Goal: Task Accomplishment & Management: Manage account settings

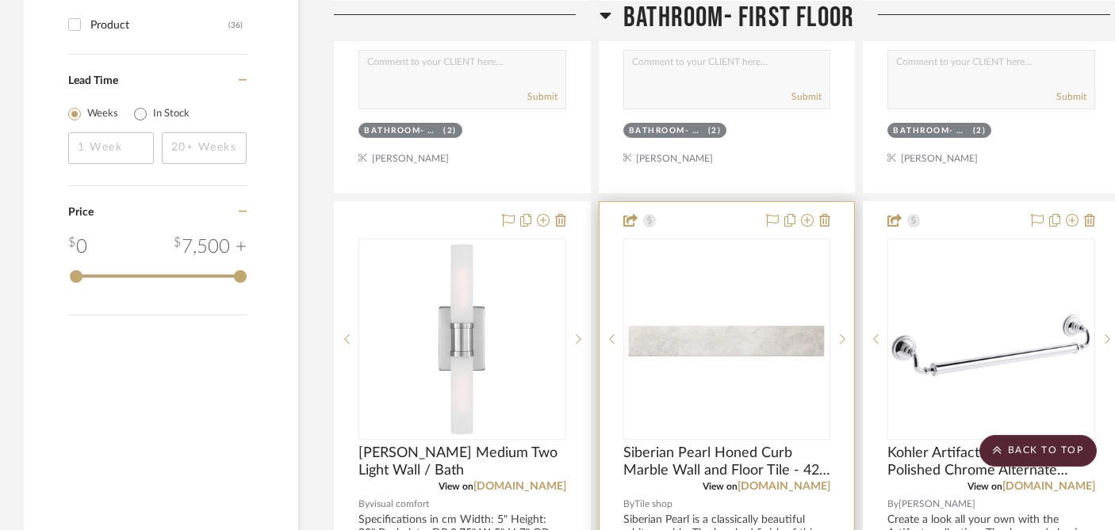
scroll to position [1719, 0]
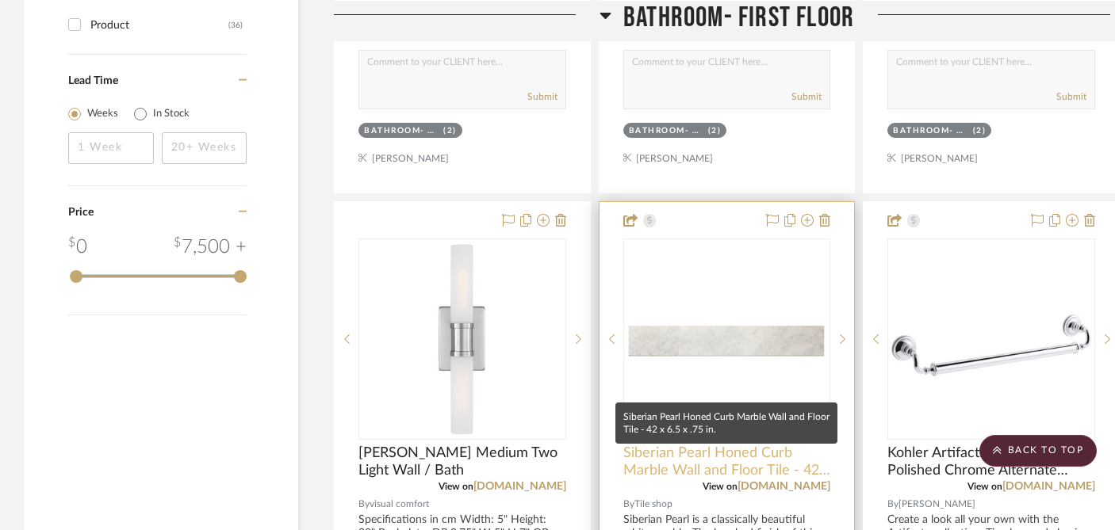
click at [728, 445] on span "Siberian Pearl Honed Curb Marble Wall and Floor Tile - 42 x 6.5 x .75 in." at bounding box center [727, 462] width 208 height 35
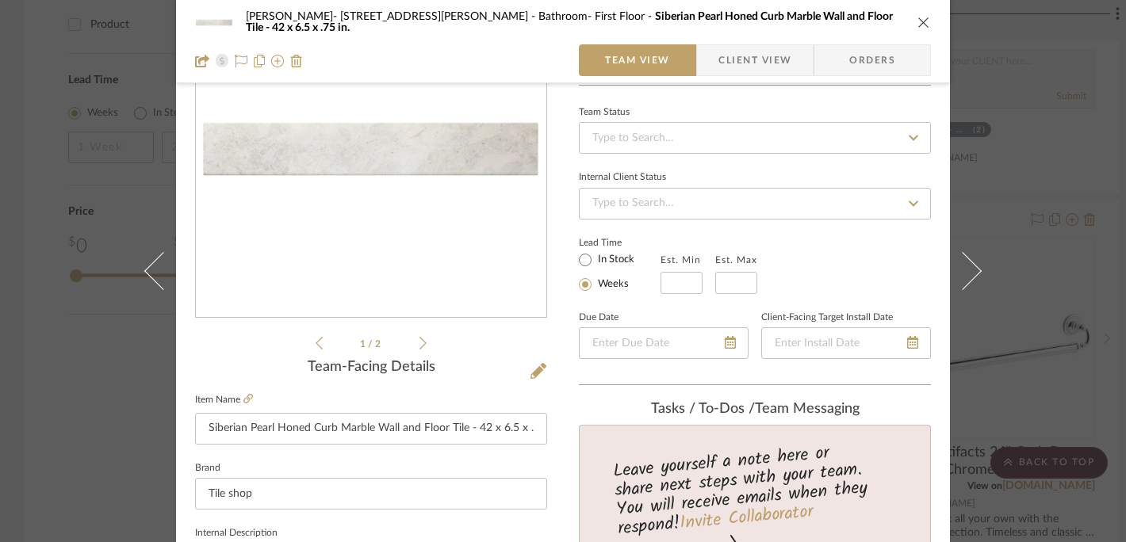
scroll to position [138, 0]
click at [419, 342] on icon at bounding box center [422, 341] width 7 height 14
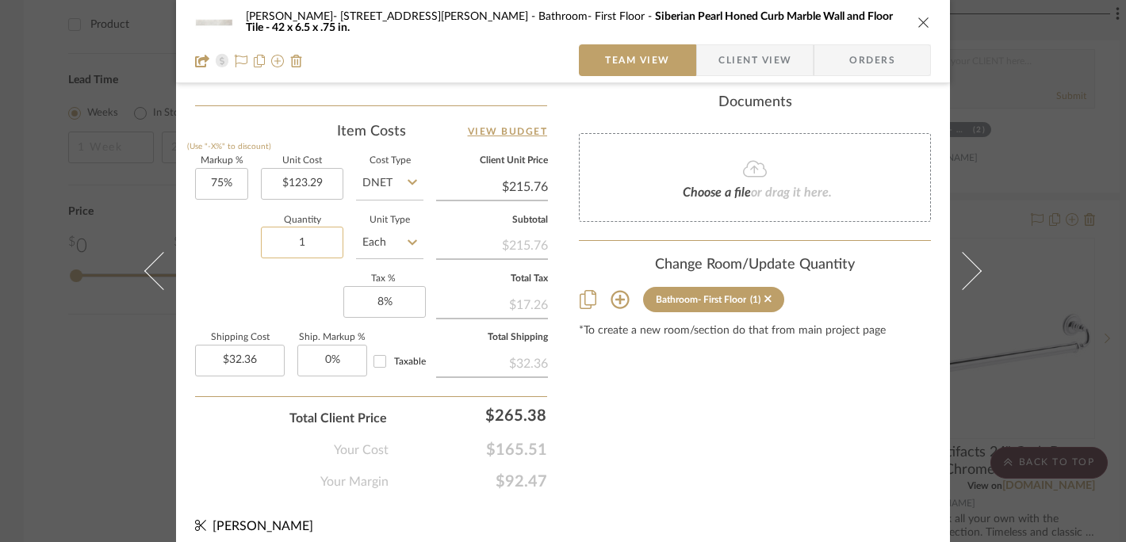
scroll to position [922, 0]
drag, startPoint x: 304, startPoint y: 242, endPoint x: 294, endPoint y: 242, distance: 9.5
click at [294, 242] on input "1" at bounding box center [302, 242] width 82 height 32
drag, startPoint x: 293, startPoint y: 239, endPoint x: 311, endPoint y: 242, distance: 18.4
click at [311, 242] on input "1" at bounding box center [302, 242] width 82 height 32
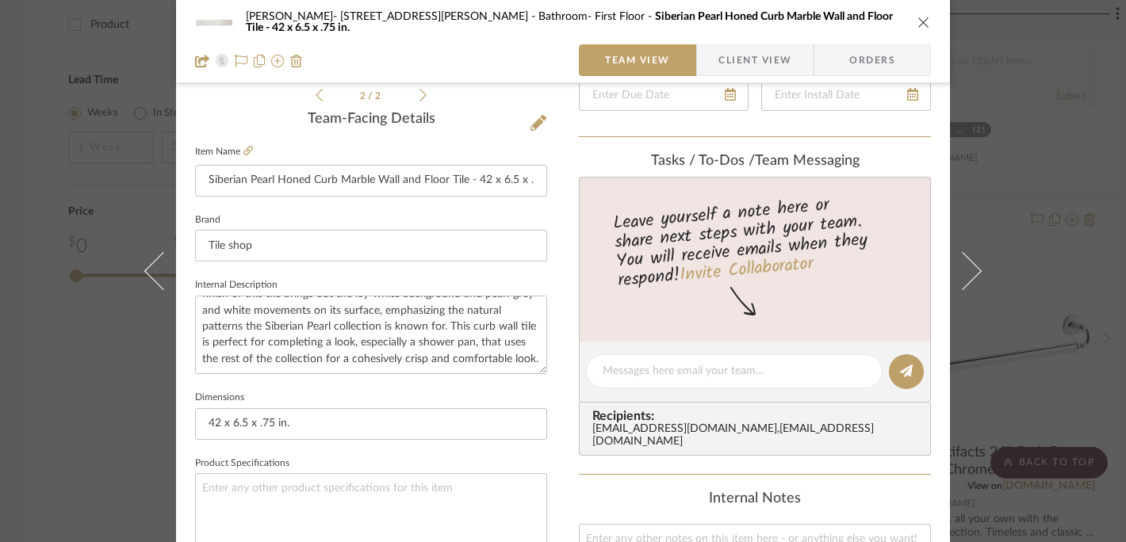
scroll to position [380, 0]
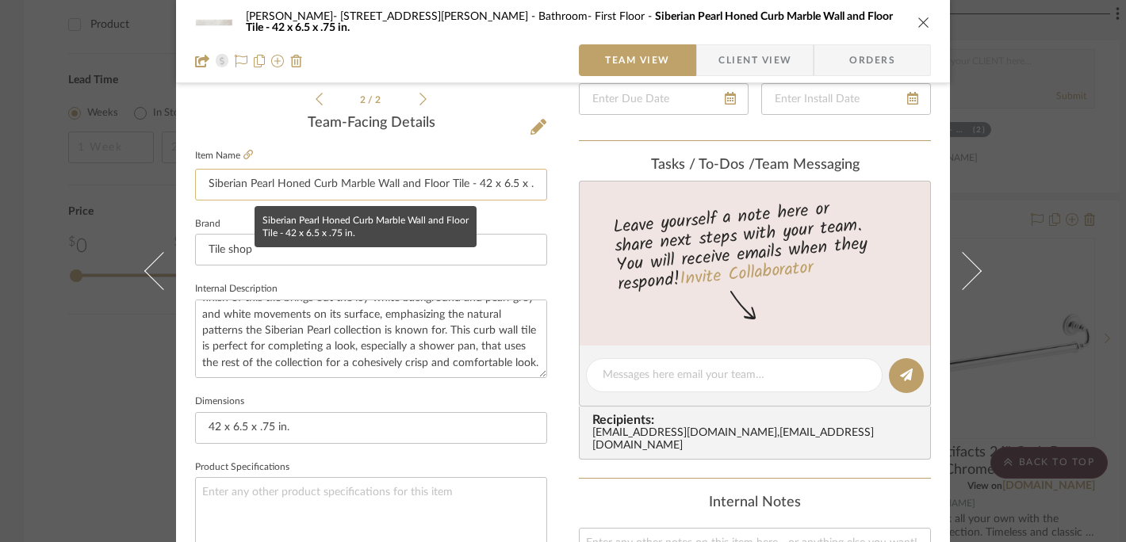
type input "8"
click at [368, 185] on input "Siberian Pearl Honed Curb Marble Wall and Floor Tile - 42 x 6.5 x .75 in." at bounding box center [371, 185] width 352 height 32
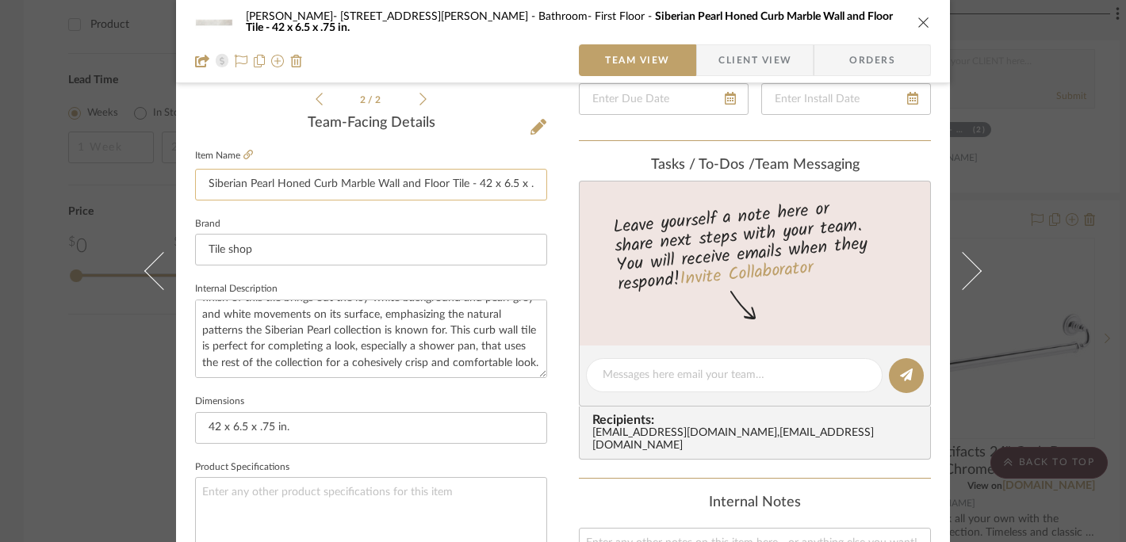
type input "$258.91"
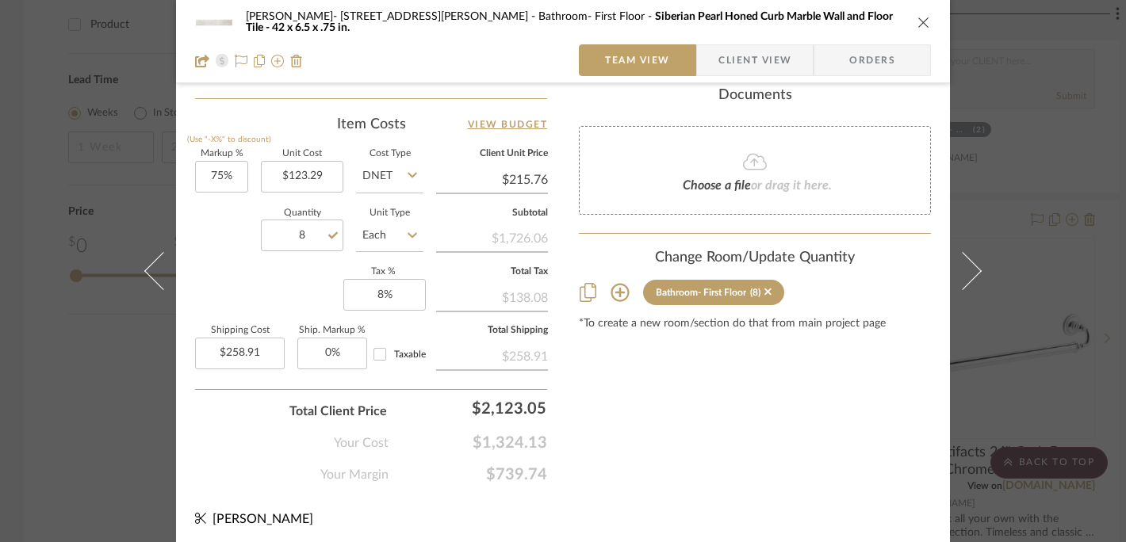
scroll to position [931, 0]
click at [917, 25] on icon "close" at bounding box center [923, 22] width 13 height 13
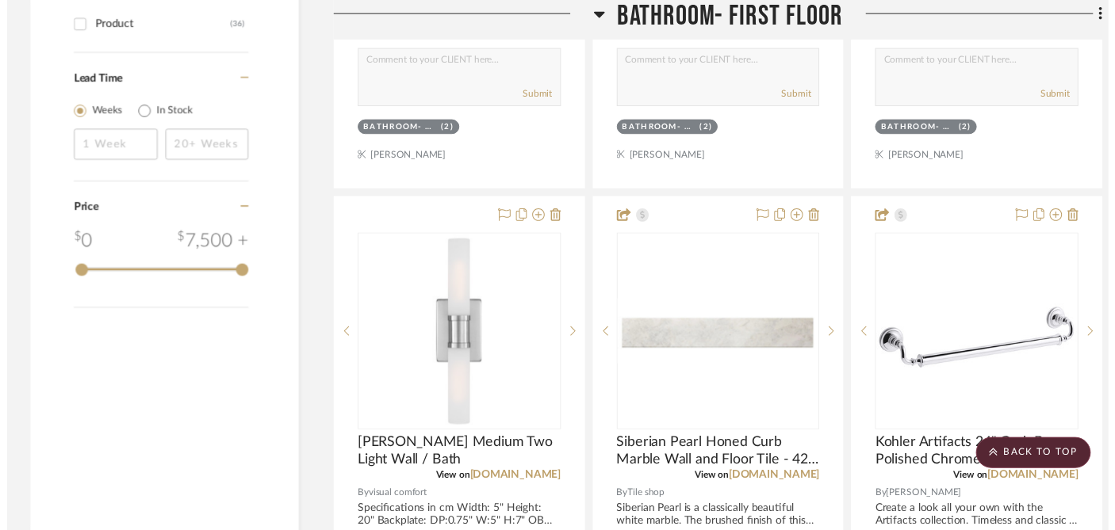
scroll to position [1719, 0]
